Goal: Task Accomplishment & Management: Use online tool/utility

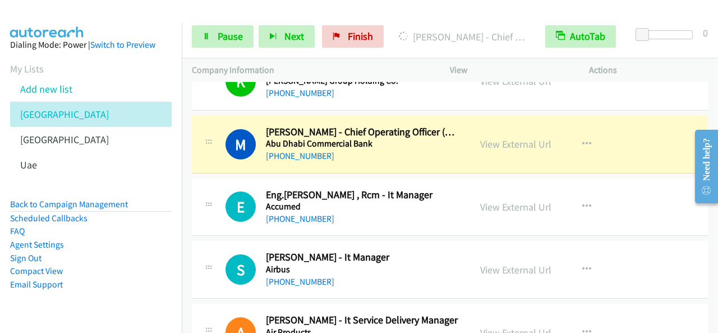
scroll to position [225, 0]
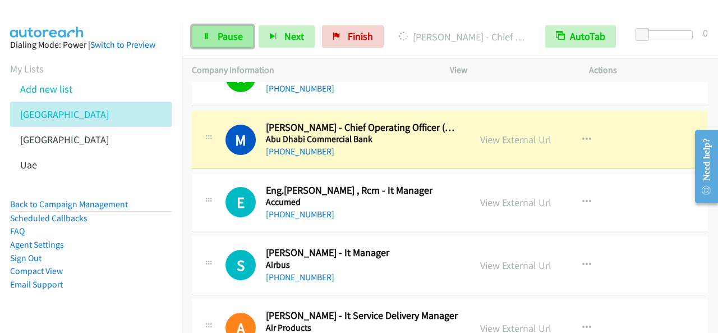
click at [242, 42] on span "Pause" at bounding box center [230, 36] width 25 height 13
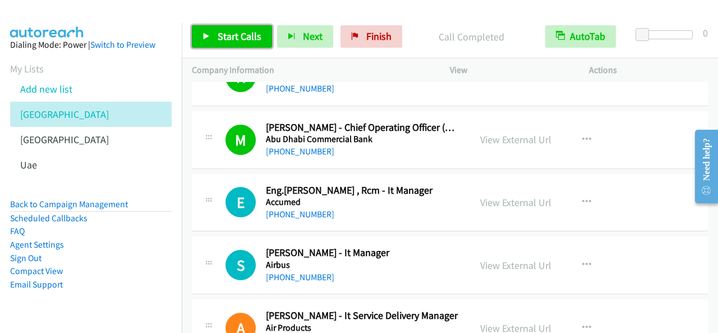
click at [240, 30] on span "Start Calls" at bounding box center [240, 36] width 44 height 13
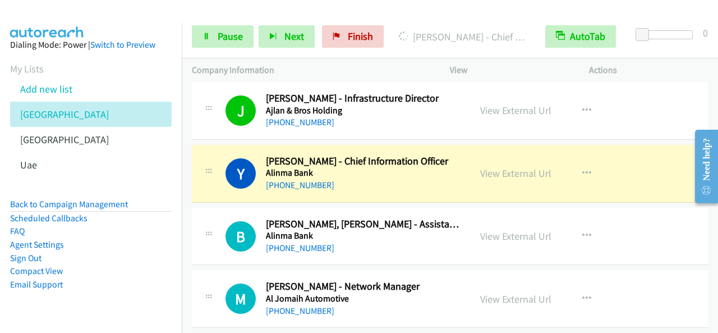
scroll to position [561, 0]
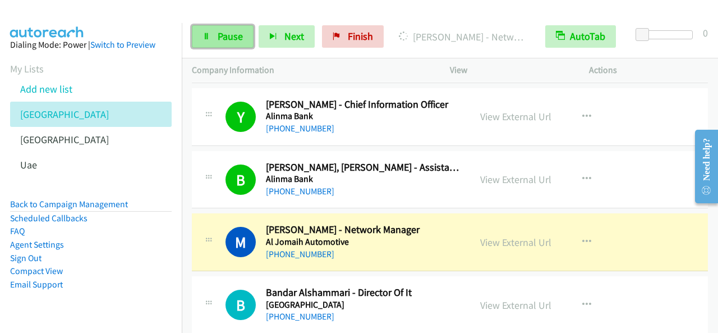
click at [226, 29] on link "Pause" at bounding box center [223, 36] width 62 height 22
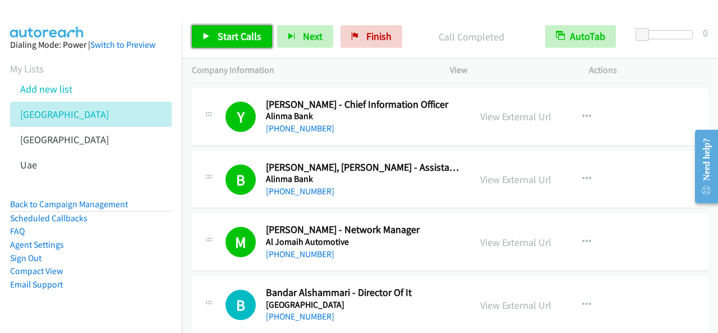
click at [248, 35] on span "Start Calls" at bounding box center [240, 36] width 44 height 13
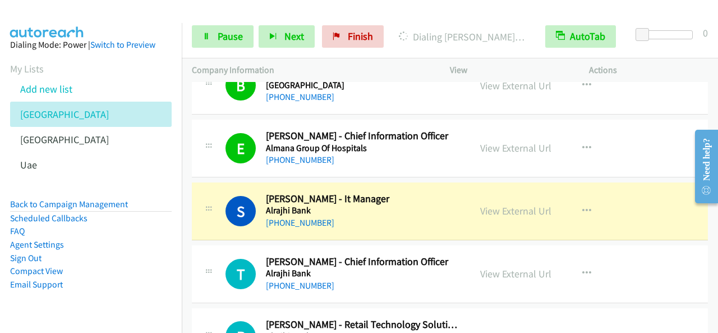
scroll to position [786, 0]
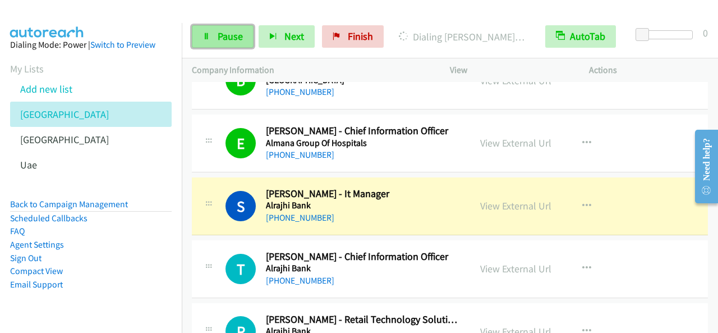
click at [212, 47] on link "Pause" at bounding box center [223, 36] width 62 height 22
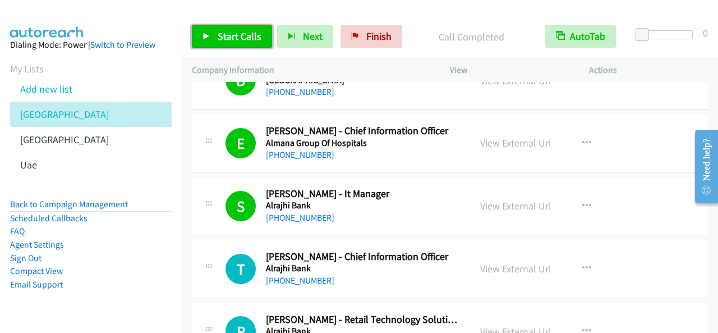
click at [245, 36] on span "Start Calls" at bounding box center [240, 36] width 44 height 13
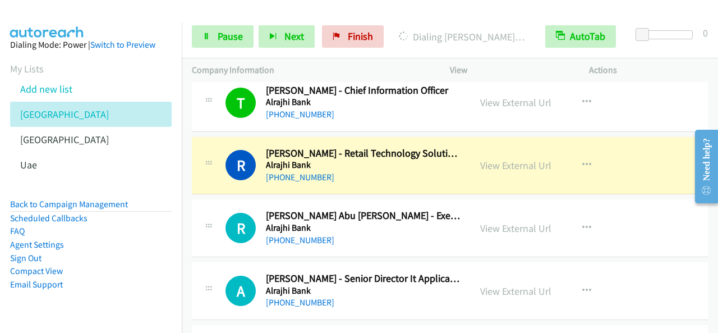
scroll to position [954, 0]
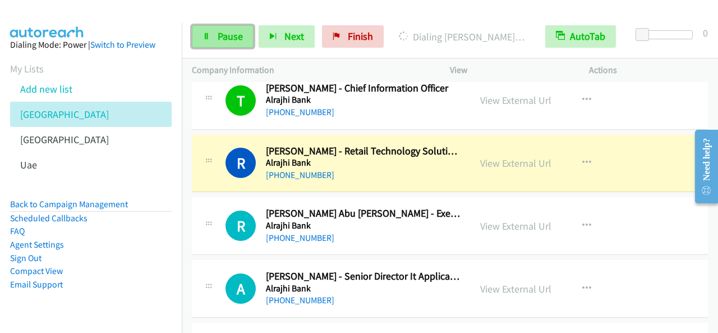
click at [244, 37] on link "Pause" at bounding box center [223, 36] width 62 height 22
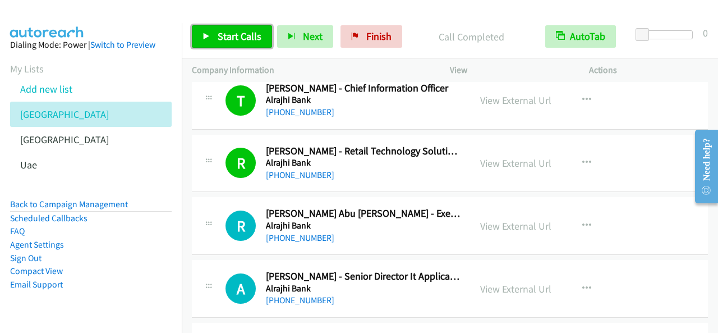
click at [241, 35] on span "Start Calls" at bounding box center [240, 36] width 44 height 13
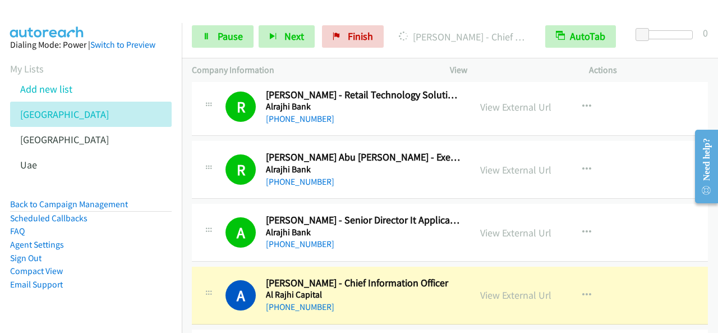
scroll to position [1123, 0]
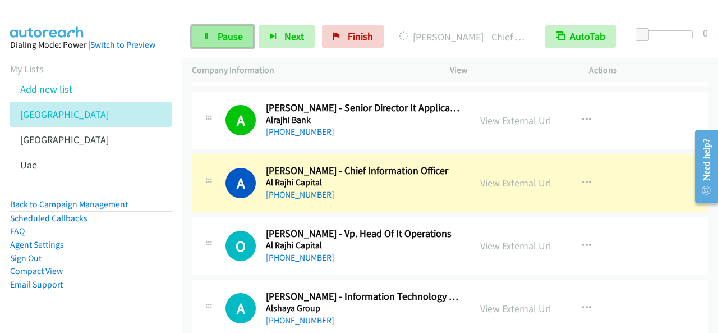
click at [224, 26] on link "Pause" at bounding box center [223, 36] width 62 height 22
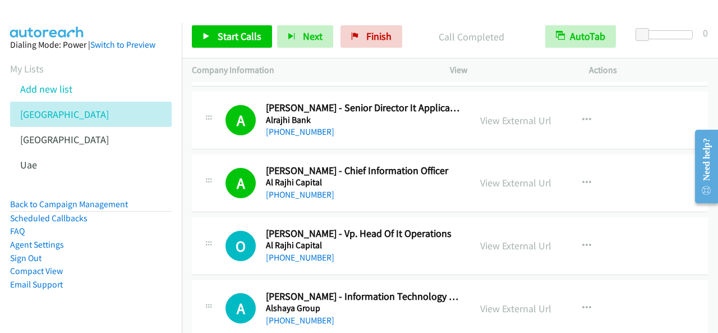
scroll to position [1179, 0]
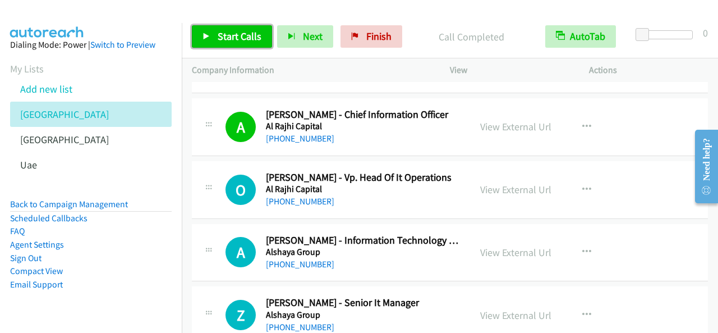
click at [232, 39] on span "Start Calls" at bounding box center [240, 36] width 44 height 13
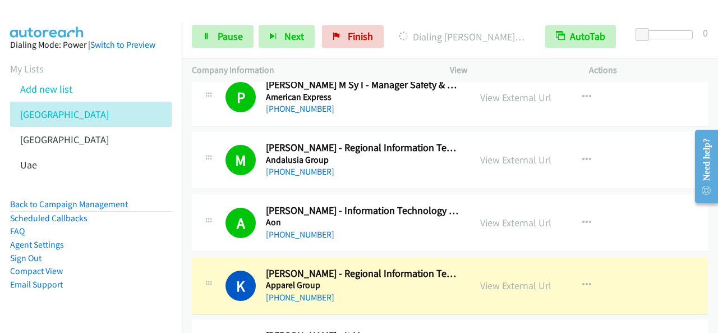
scroll to position [1628, 0]
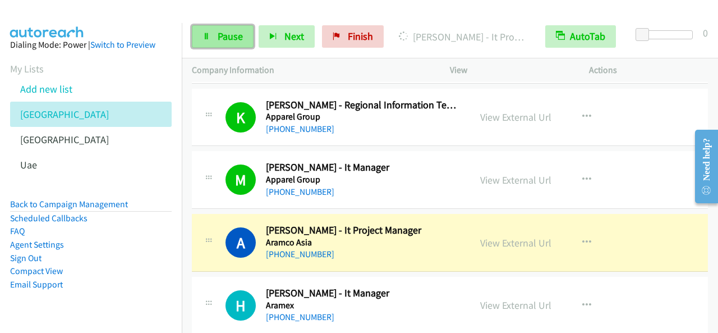
click at [218, 36] on span "Pause" at bounding box center [230, 36] width 25 height 13
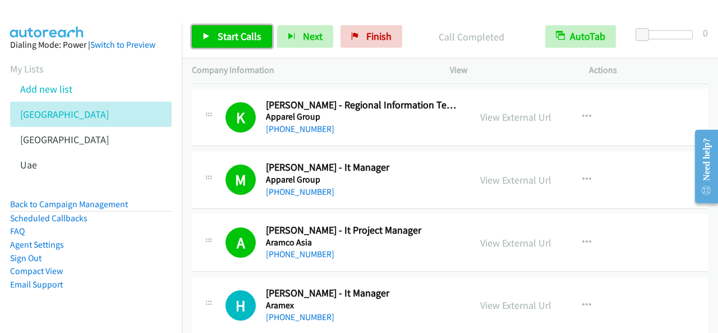
click at [245, 39] on span "Start Calls" at bounding box center [240, 36] width 44 height 13
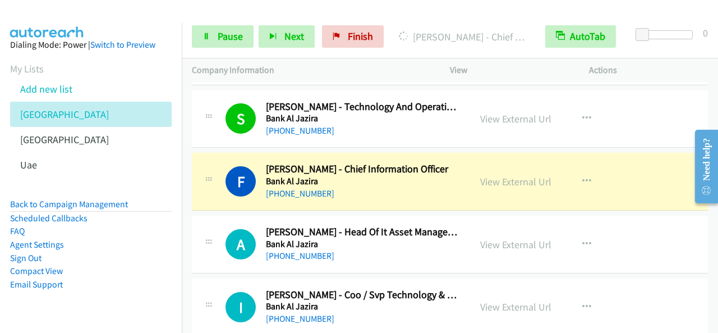
scroll to position [2021, 0]
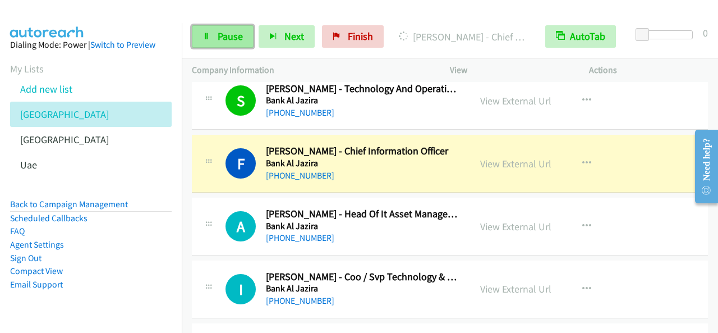
click at [226, 28] on link "Pause" at bounding box center [223, 36] width 62 height 22
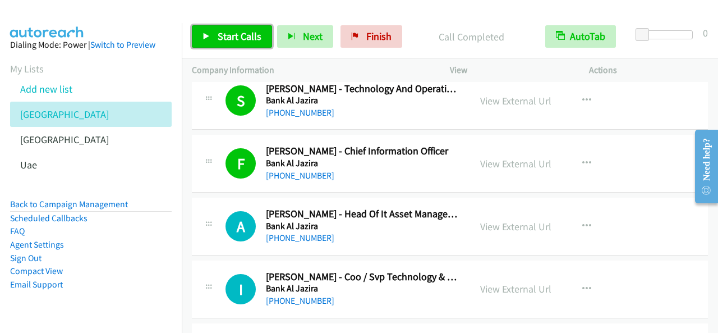
click at [258, 34] on span "Start Calls" at bounding box center [240, 36] width 44 height 13
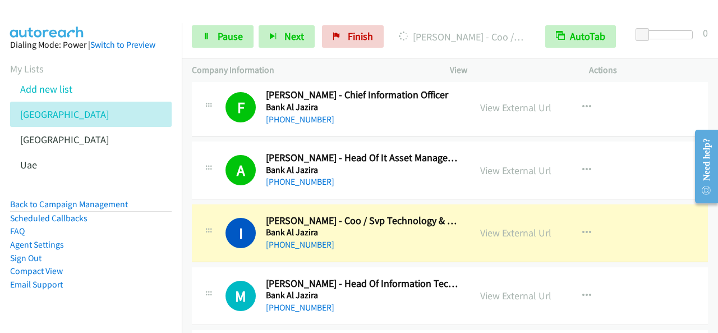
scroll to position [2133, 0]
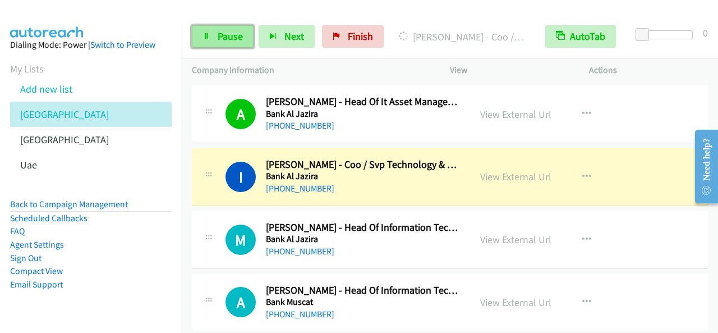
click at [222, 33] on span "Pause" at bounding box center [230, 36] width 25 height 13
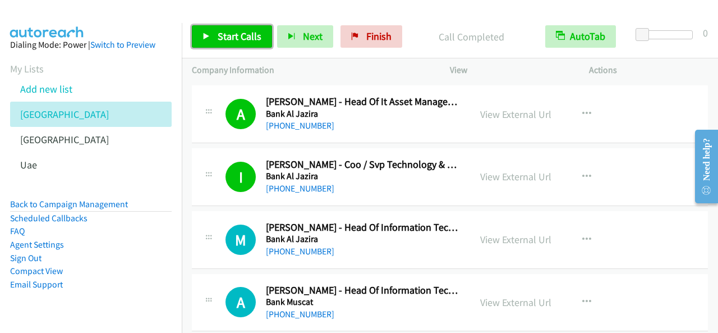
click at [255, 34] on span "Start Calls" at bounding box center [240, 36] width 44 height 13
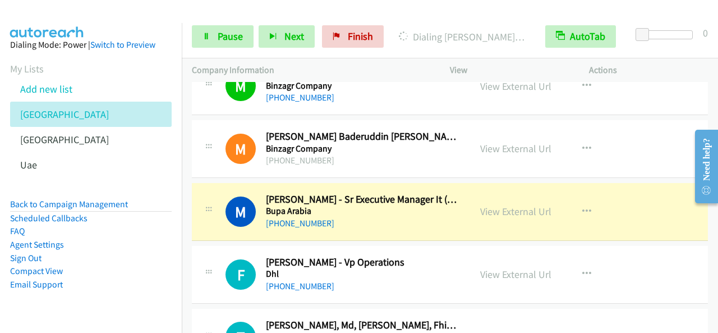
scroll to position [2806, 0]
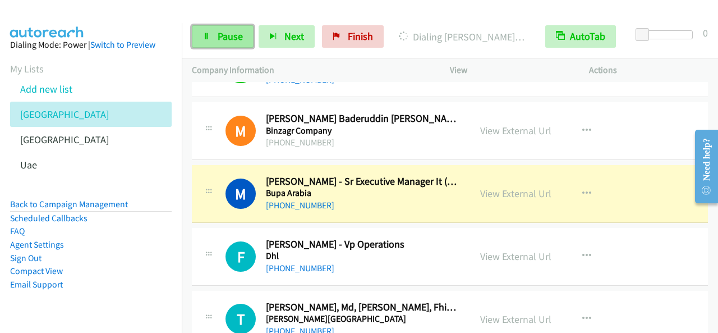
click at [227, 37] on span "Pause" at bounding box center [230, 36] width 25 height 13
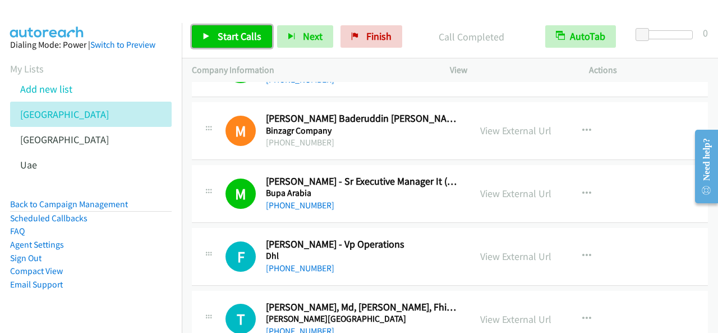
click at [251, 42] on span "Start Calls" at bounding box center [240, 36] width 44 height 13
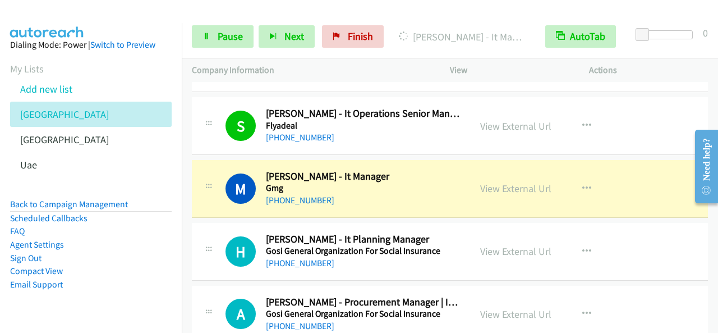
scroll to position [3143, 0]
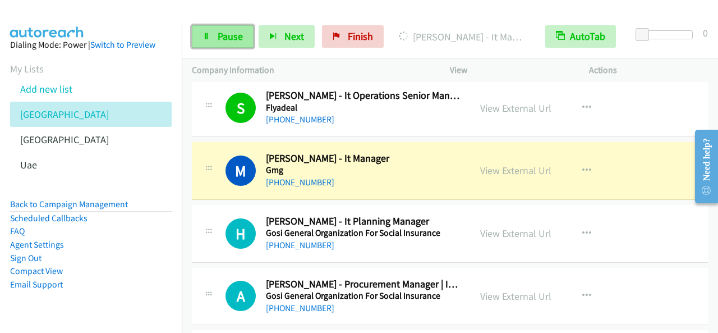
click at [234, 44] on link "Pause" at bounding box center [223, 36] width 62 height 22
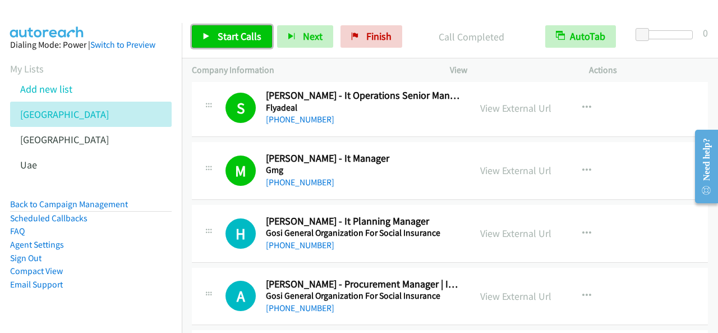
drag, startPoint x: 236, startPoint y: 35, endPoint x: 254, endPoint y: 34, distance: 17.4
click at [236, 34] on span "Start Calls" at bounding box center [240, 36] width 44 height 13
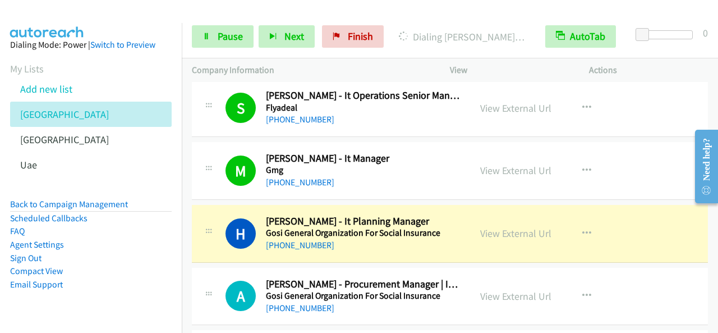
scroll to position [3199, 0]
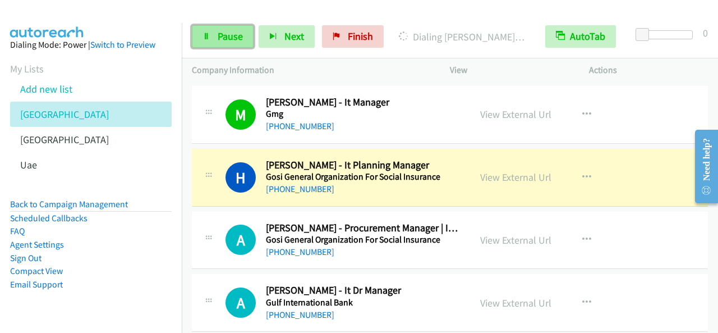
click at [236, 44] on link "Pause" at bounding box center [223, 36] width 62 height 22
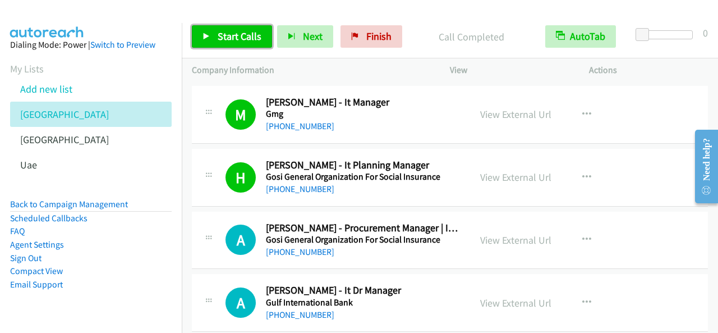
click at [244, 36] on span "Start Calls" at bounding box center [240, 36] width 44 height 13
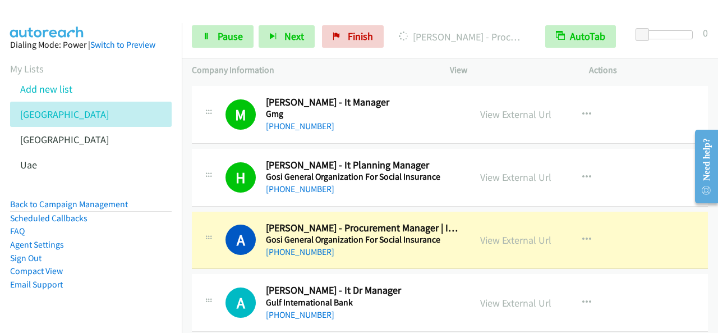
scroll to position [3255, 0]
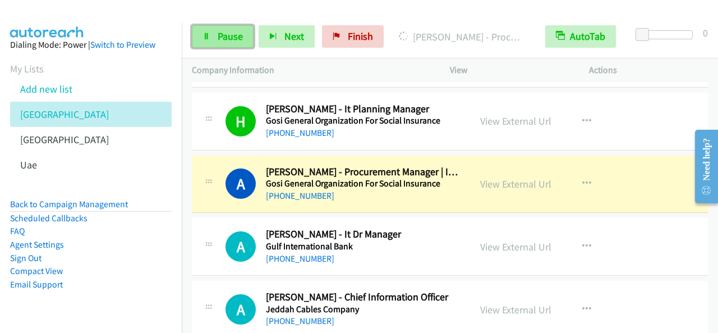
click at [224, 39] on span "Pause" at bounding box center [230, 36] width 25 height 13
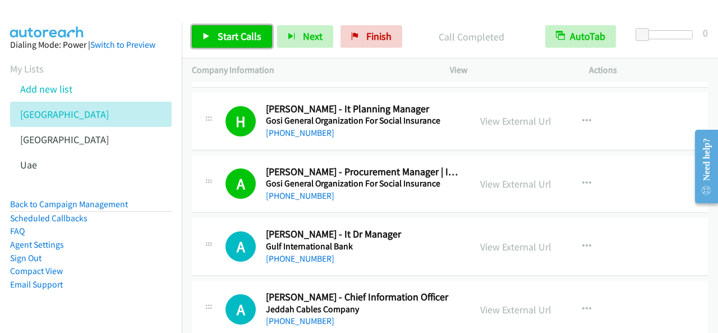
click at [240, 25] on link "Start Calls" at bounding box center [232, 36] width 80 height 22
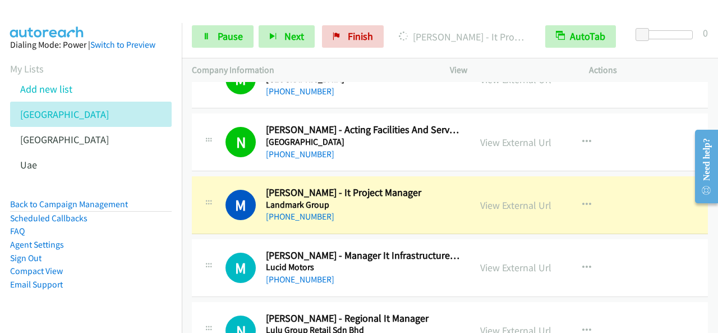
scroll to position [4097, 0]
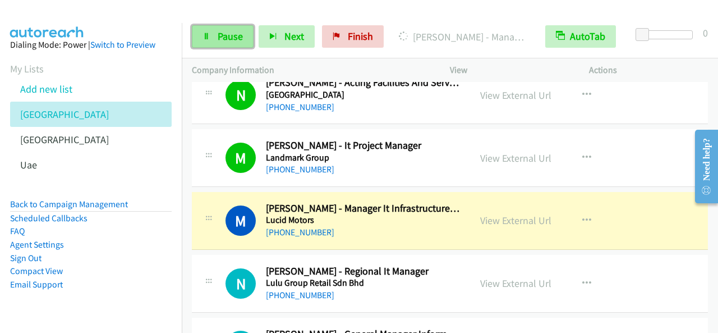
click at [223, 30] on span "Pause" at bounding box center [230, 36] width 25 height 13
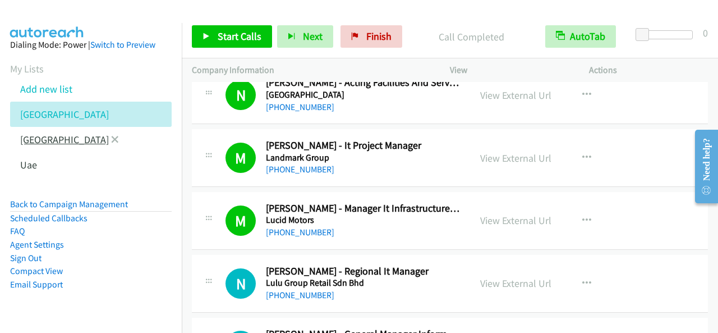
click at [47, 141] on link "[GEOGRAPHIC_DATA]" at bounding box center [64, 139] width 89 height 13
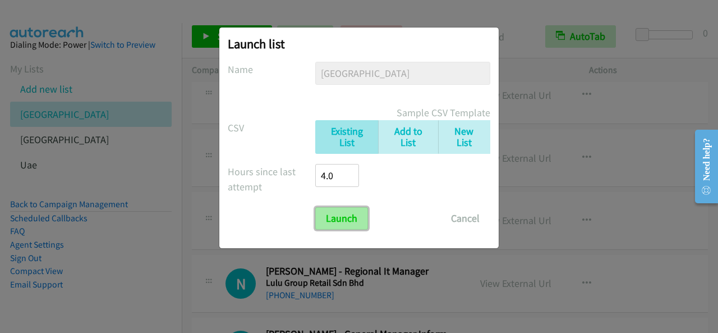
click at [340, 223] on input "Launch" at bounding box center [341, 218] width 53 height 22
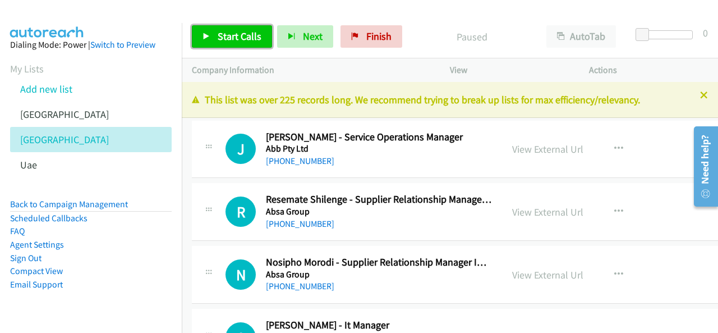
click at [230, 28] on link "Start Calls" at bounding box center [232, 36] width 80 height 22
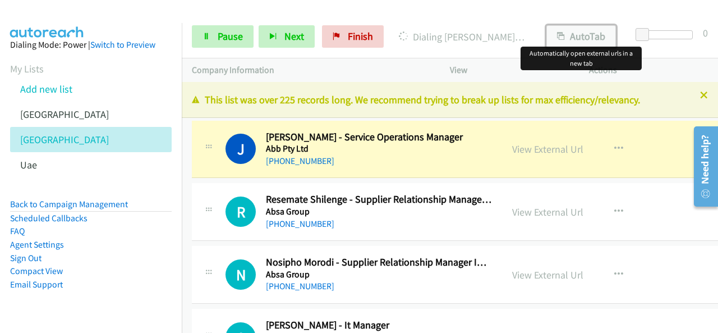
click at [597, 36] on button "AutoTab" at bounding box center [582, 36] width 70 height 22
click at [541, 145] on link "View External Url" at bounding box center [547, 149] width 71 height 13
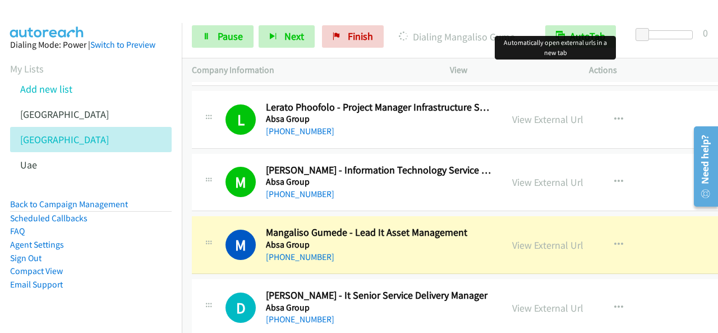
scroll to position [337, 0]
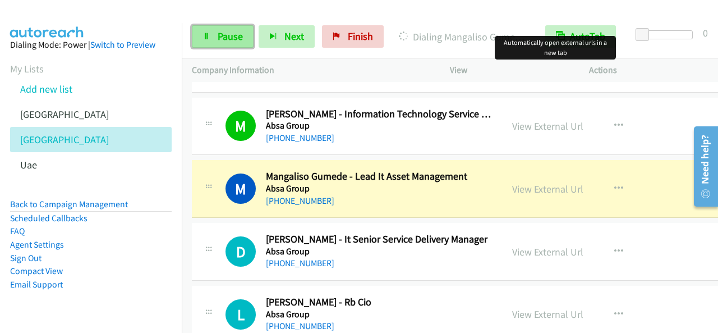
click at [226, 44] on link "Pause" at bounding box center [223, 36] width 62 height 22
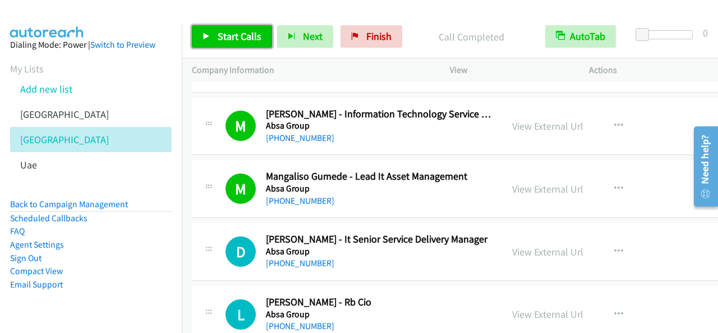
click at [242, 33] on span "Start Calls" at bounding box center [240, 36] width 44 height 13
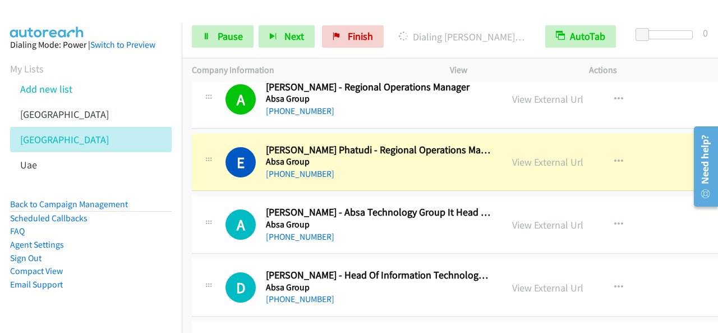
scroll to position [617, 0]
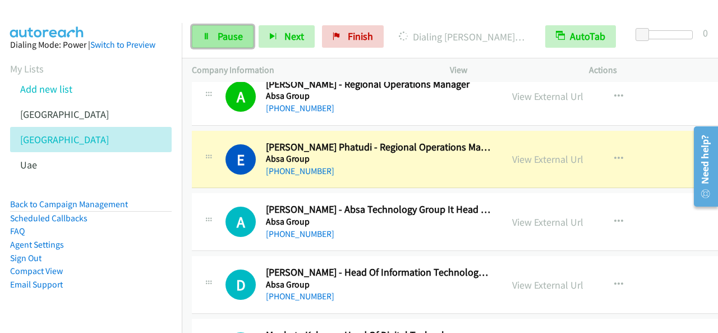
click at [236, 38] on span "Pause" at bounding box center [230, 36] width 25 height 13
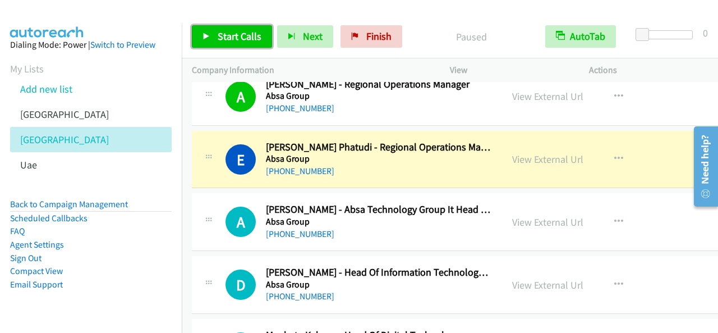
click at [223, 33] on span "Start Calls" at bounding box center [240, 36] width 44 height 13
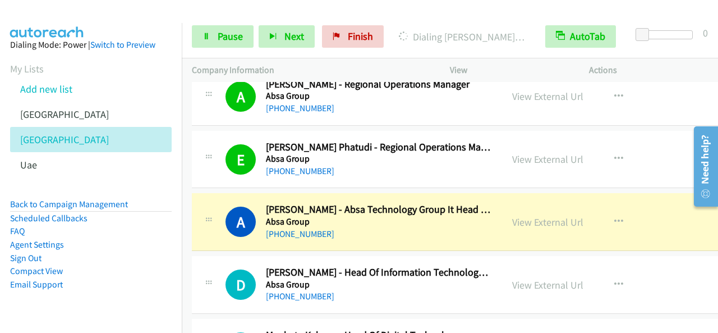
scroll to position [674, 0]
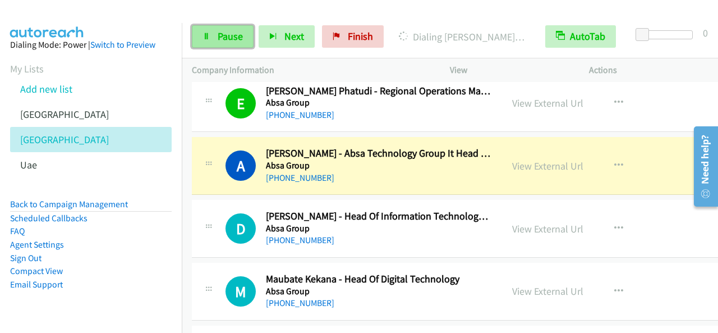
click at [241, 47] on link "Pause" at bounding box center [223, 36] width 62 height 22
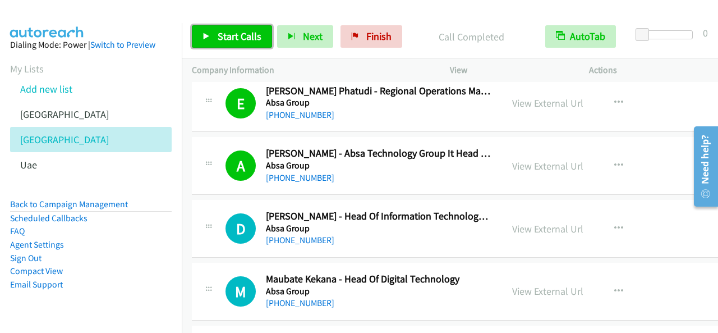
click at [255, 36] on span "Start Calls" at bounding box center [240, 36] width 44 height 13
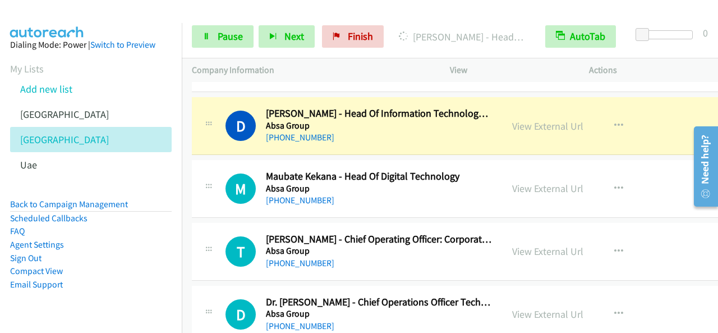
scroll to position [786, 0]
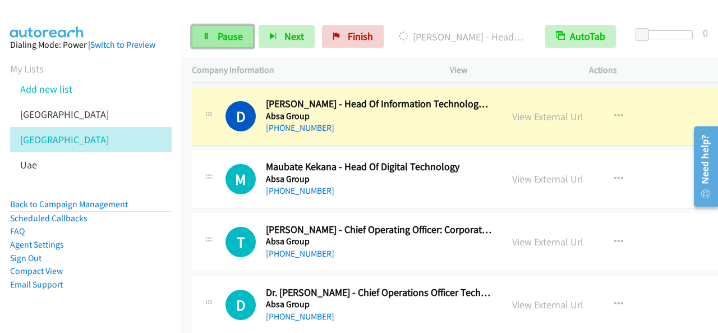
click at [219, 40] on span "Pause" at bounding box center [230, 36] width 25 height 13
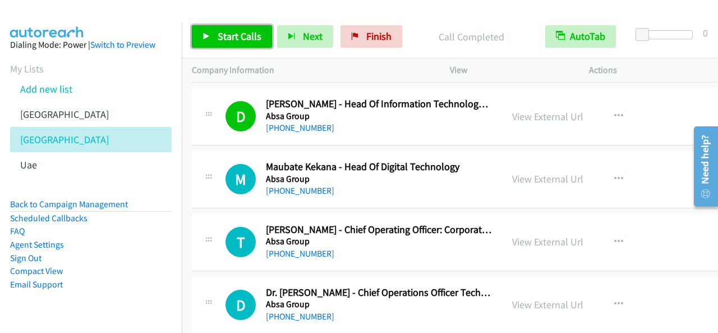
click at [247, 35] on span "Start Calls" at bounding box center [240, 36] width 44 height 13
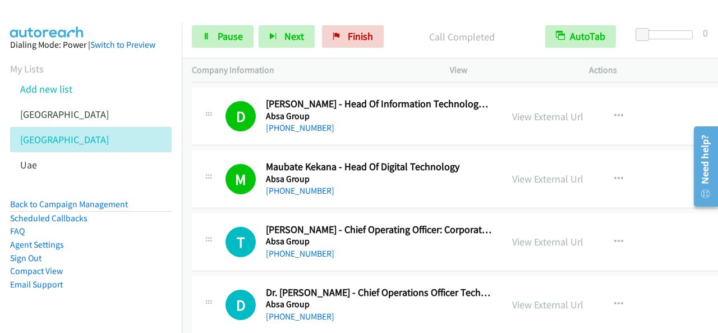
scroll to position [842, 0]
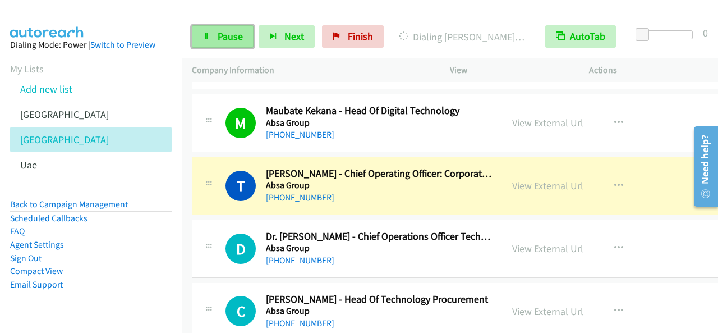
click at [239, 34] on span "Pause" at bounding box center [230, 36] width 25 height 13
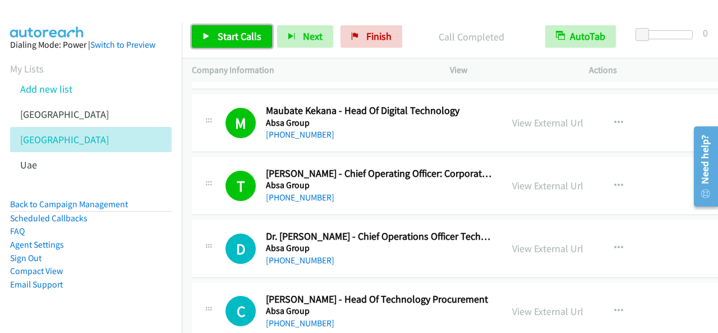
click at [230, 42] on span "Start Calls" at bounding box center [240, 36] width 44 height 13
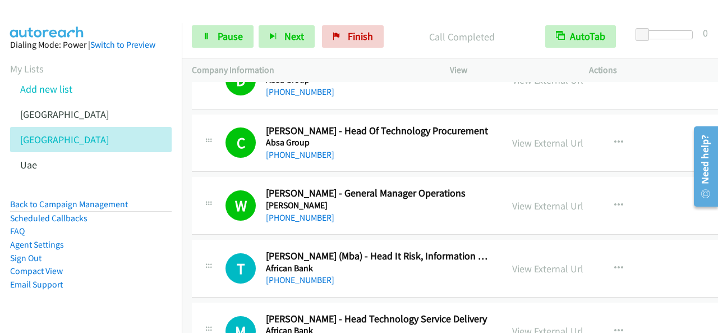
scroll to position [1123, 0]
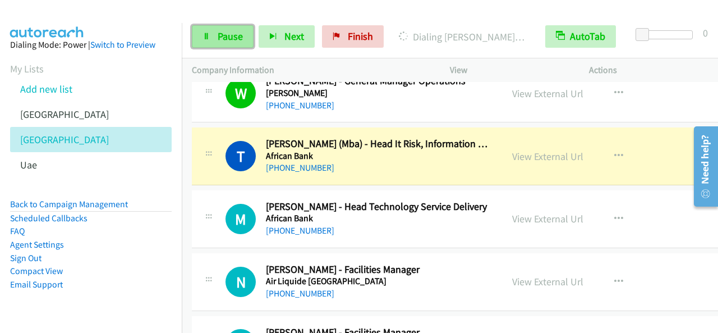
click at [225, 31] on span "Pause" at bounding box center [230, 36] width 25 height 13
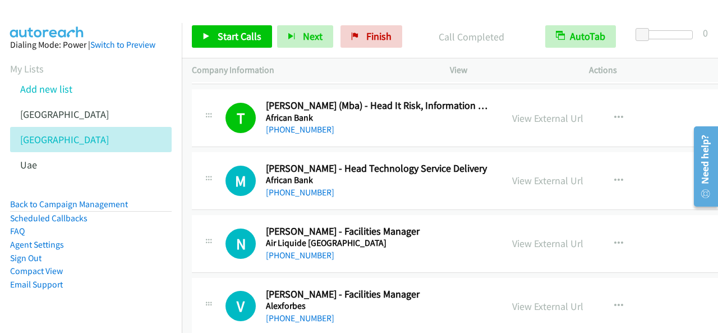
scroll to position [1179, 0]
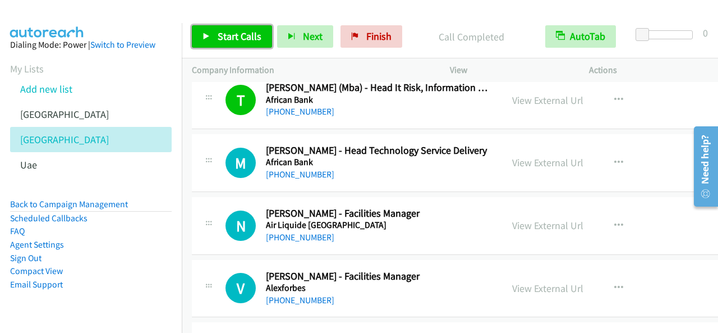
click at [253, 40] on span "Start Calls" at bounding box center [240, 36] width 44 height 13
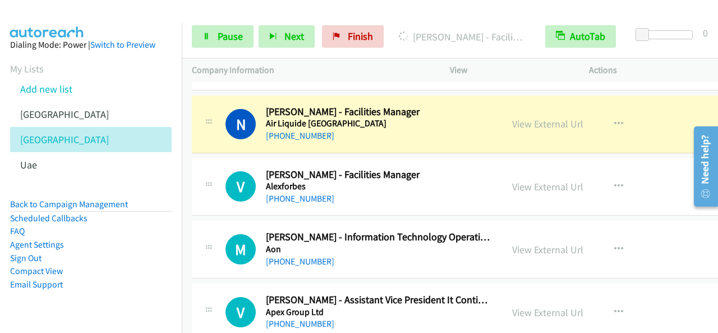
scroll to position [1291, 0]
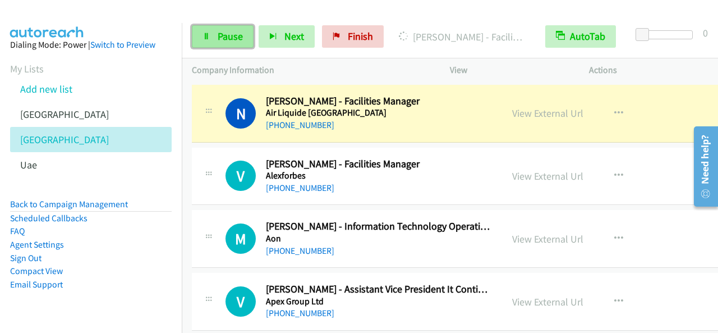
click at [213, 38] on link "Pause" at bounding box center [223, 36] width 62 height 22
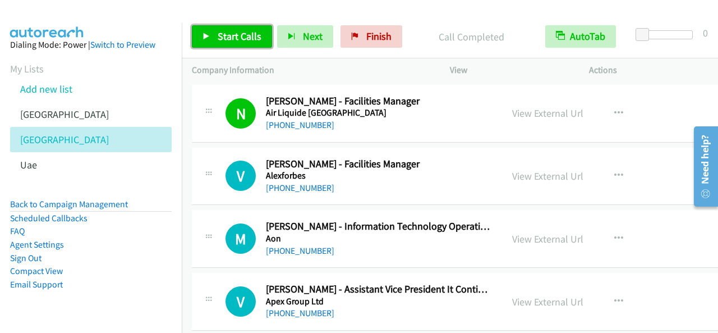
click at [230, 33] on span "Start Calls" at bounding box center [240, 36] width 44 height 13
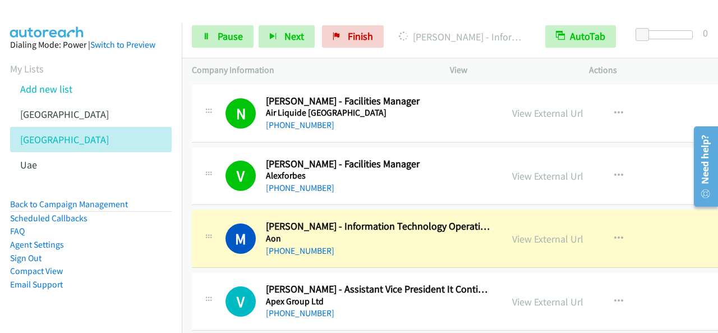
scroll to position [1347, 0]
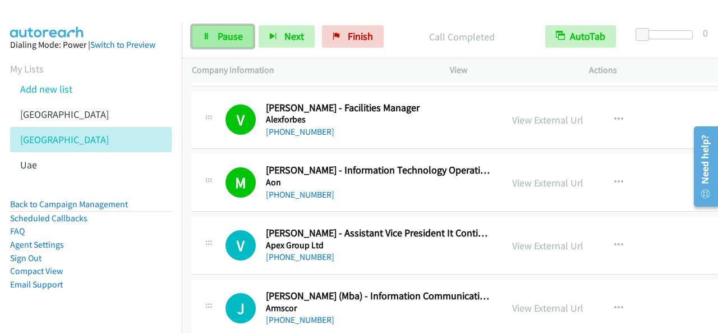
click at [226, 32] on span "Pause" at bounding box center [230, 36] width 25 height 13
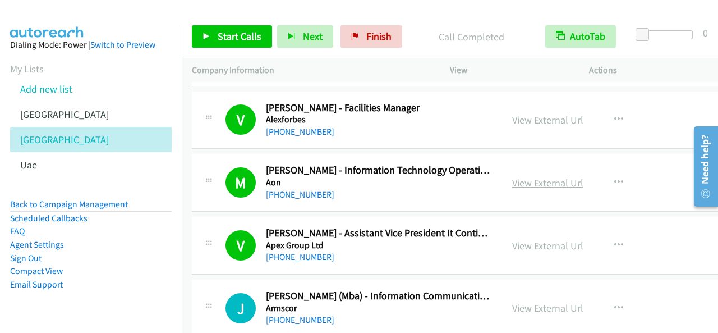
click at [561, 184] on link "View External Url" at bounding box center [547, 182] width 71 height 13
click at [249, 43] on link "Start Calls" at bounding box center [232, 36] width 80 height 22
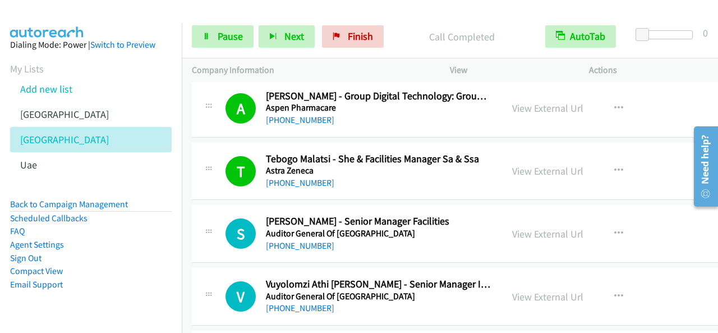
scroll to position [1628, 0]
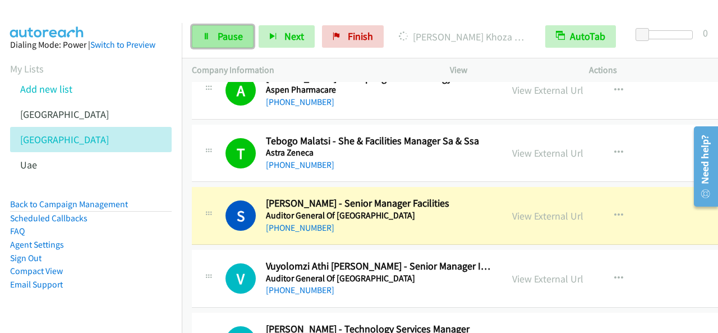
click at [228, 34] on span "Pause" at bounding box center [230, 36] width 25 height 13
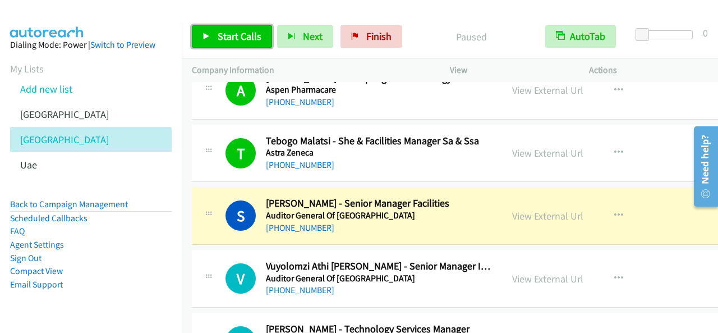
click at [230, 37] on span "Start Calls" at bounding box center [240, 36] width 44 height 13
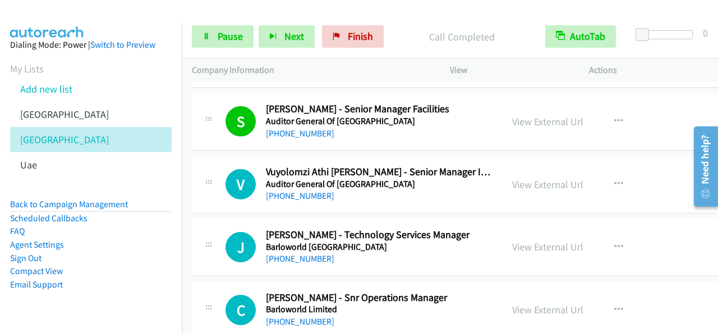
scroll to position [1740, 0]
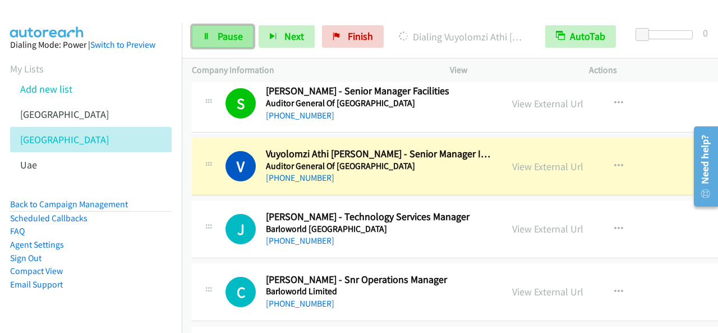
click at [227, 38] on span "Pause" at bounding box center [230, 36] width 25 height 13
